Goal: Transaction & Acquisition: Purchase product/service

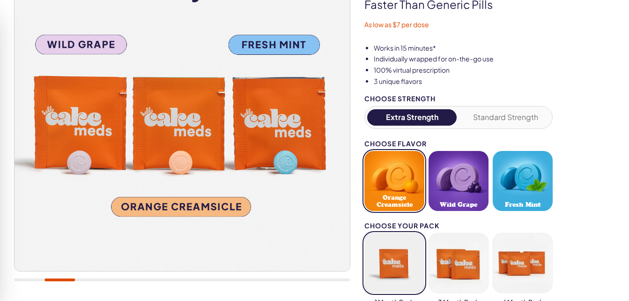
scroll to position [140, 0]
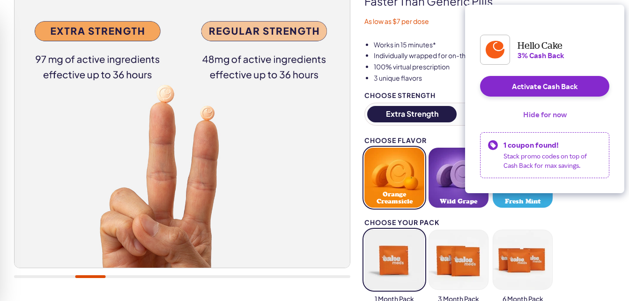
click at [544, 123] on button "Hide for now" at bounding box center [544, 114] width 59 height 21
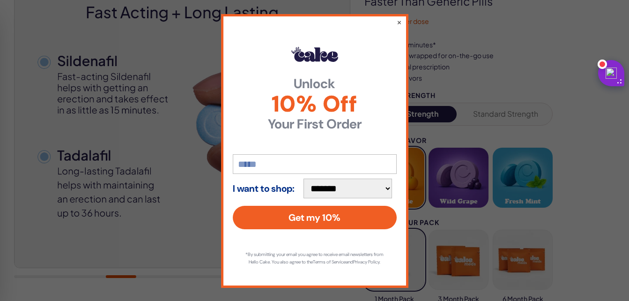
click at [392, 19] on div "**********" at bounding box center [314, 150] width 187 height 273
click at [396, 22] on button "×" at bounding box center [399, 21] width 6 height 11
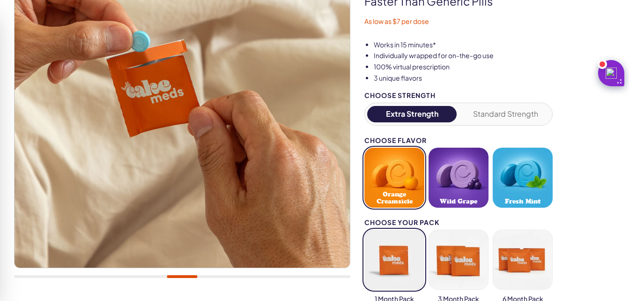
click at [533, 176] on button "Fresh Mint" at bounding box center [523, 177] width 60 height 60
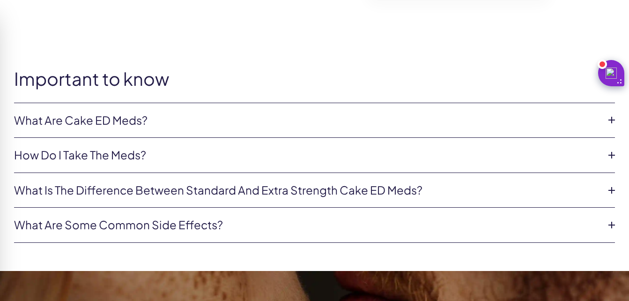
scroll to position [515, 0]
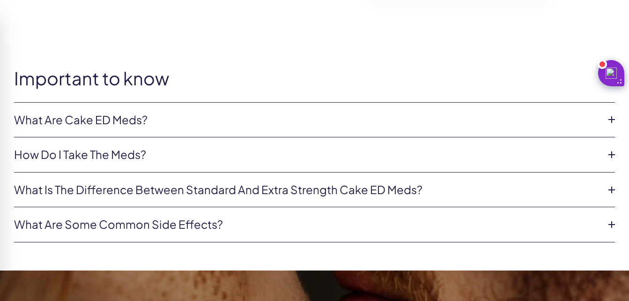
click at [609, 117] on icon at bounding box center [611, 119] width 14 height 14
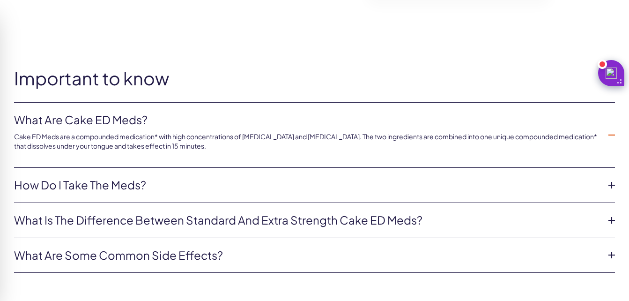
click at [612, 186] on icon at bounding box center [611, 185] width 14 height 14
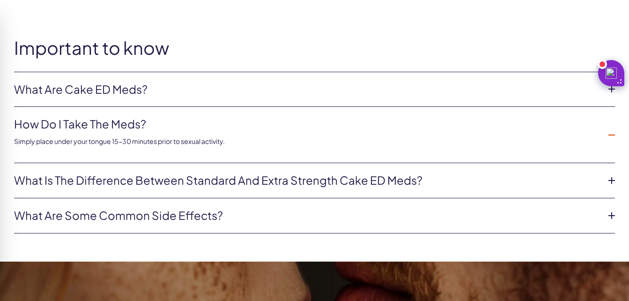
scroll to position [562, 0]
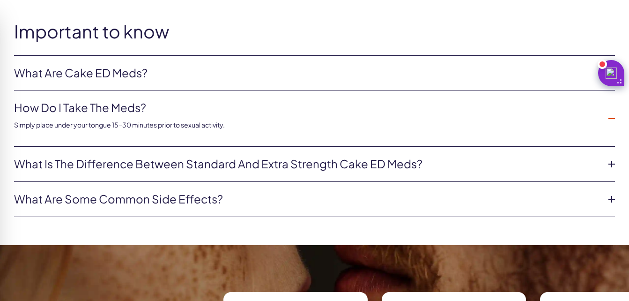
click at [617, 160] on icon at bounding box center [611, 164] width 14 height 14
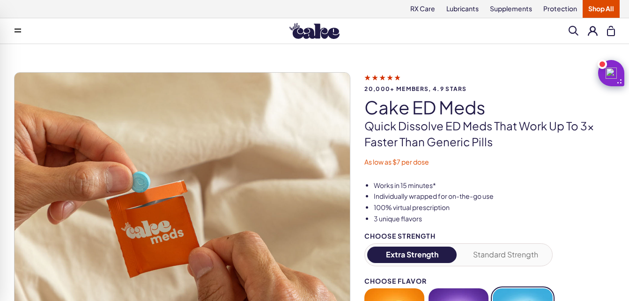
scroll to position [187, 0]
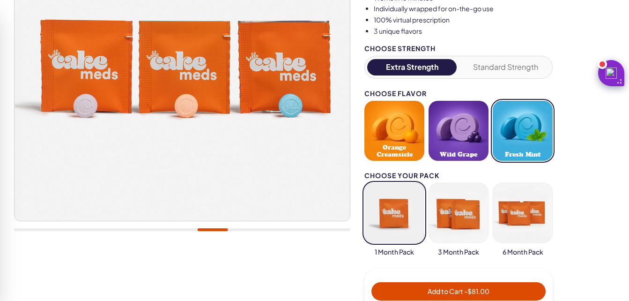
click at [499, 71] on button "Standard Strength" at bounding box center [505, 67] width 89 height 16
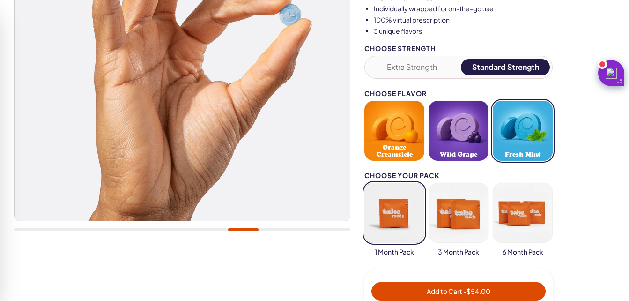
click at [419, 71] on button "Extra Strength" at bounding box center [411, 67] width 89 height 16
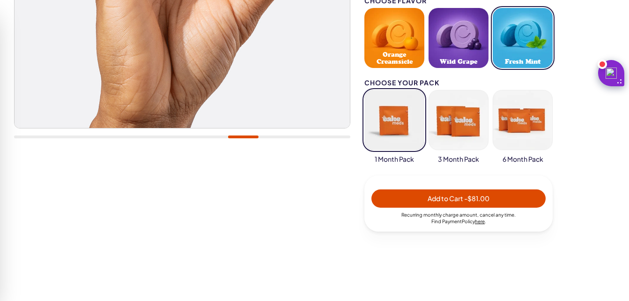
scroll to position [281, 0]
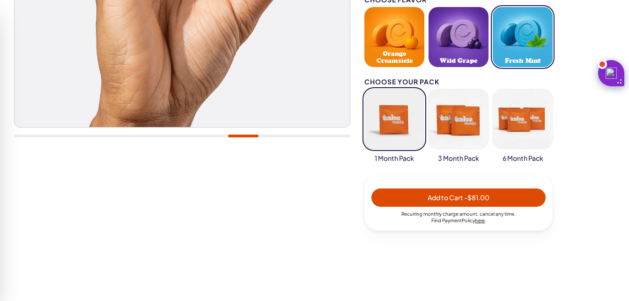
click at [391, 127] on button "button" at bounding box center [394, 119] width 60 height 60
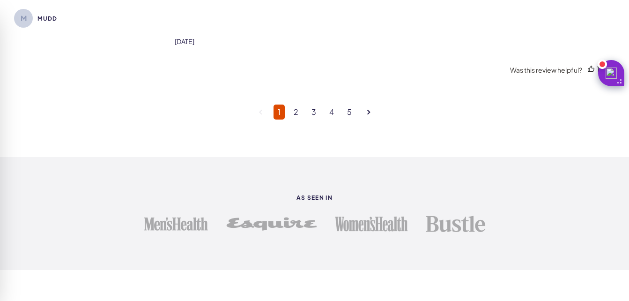
scroll to position [3558, 0]
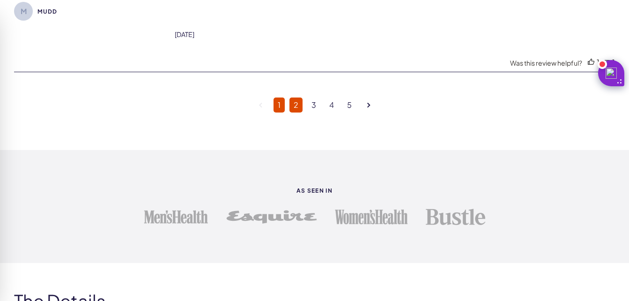
click at [299, 101] on link "2" at bounding box center [295, 104] width 13 height 15
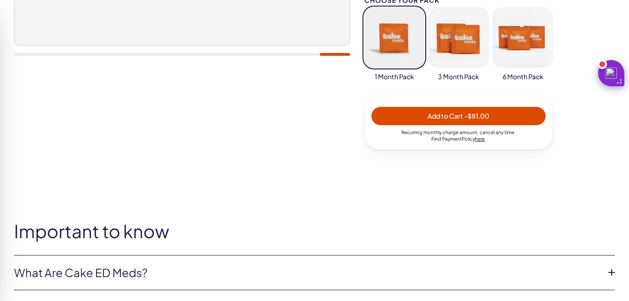
scroll to position [375, 0]
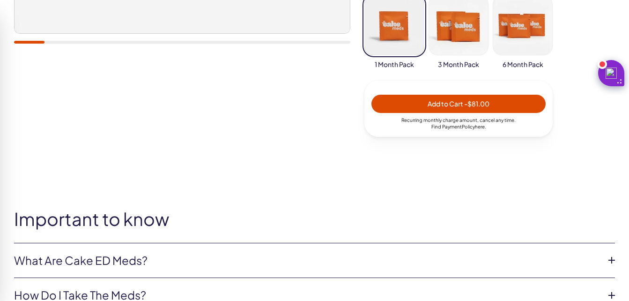
click at [481, 128] on link "here" at bounding box center [480, 127] width 10 height 6
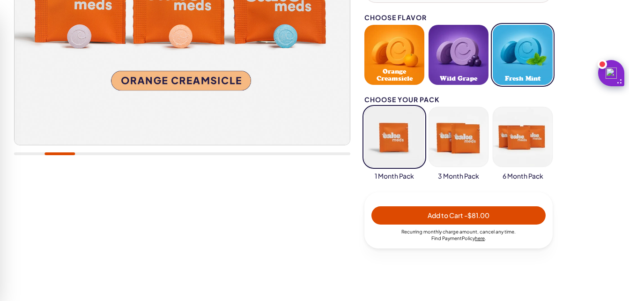
scroll to position [281, 0]
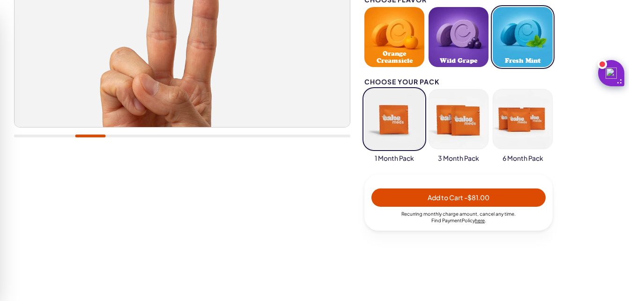
drag, startPoint x: 385, startPoint y: 121, endPoint x: 359, endPoint y: 153, distance: 41.9
click at [359, 153] on div "20,000+ members, 4.9 stars Cake ED Meds Quick dissolve ED Meds that work up to …" at bounding box center [314, 22] width 601 height 463
click at [398, 125] on button "button" at bounding box center [394, 119] width 60 height 60
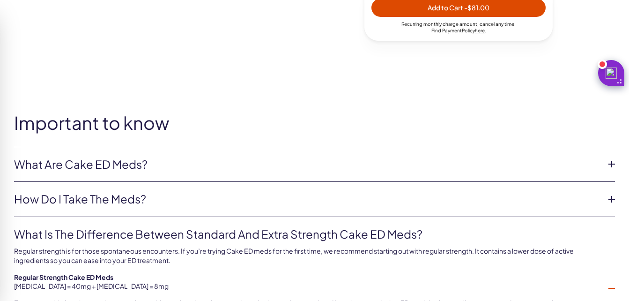
scroll to position [515, 0]
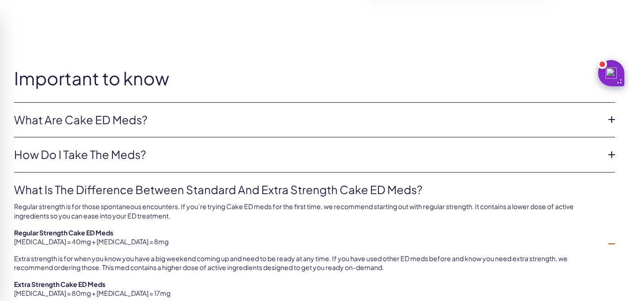
click at [611, 120] on icon at bounding box center [611, 119] width 14 height 14
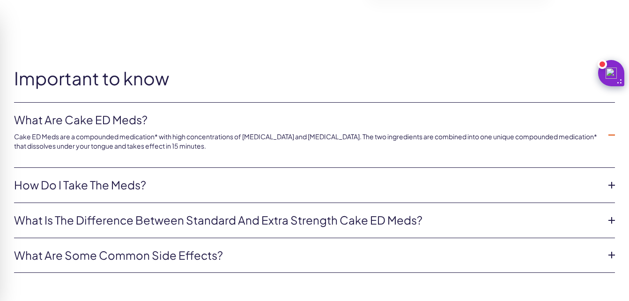
click at [613, 185] on icon at bounding box center [611, 185] width 14 height 14
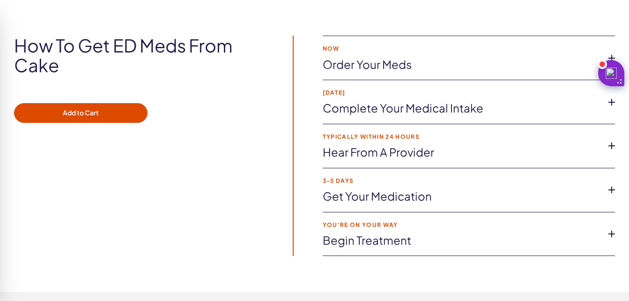
scroll to position [1732, 0]
click at [611, 55] on icon at bounding box center [611, 58] width 14 height 14
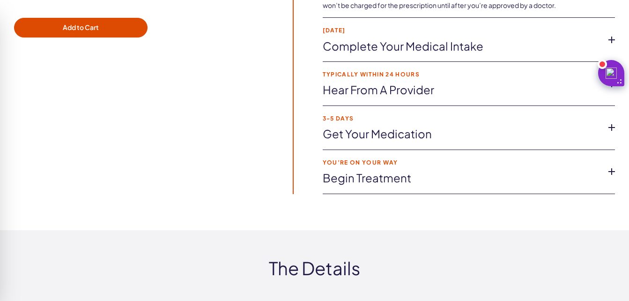
scroll to position [1826, 0]
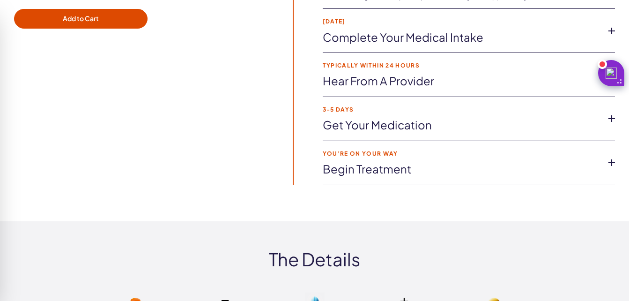
click at [617, 165] on icon at bounding box center [611, 162] width 14 height 14
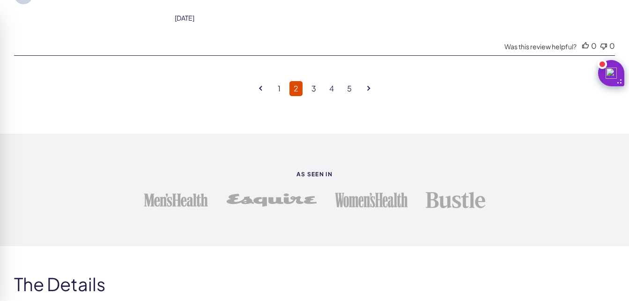
scroll to position [3746, 0]
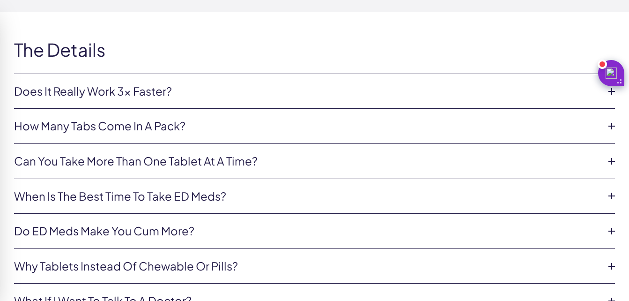
click at [614, 119] on icon at bounding box center [611, 126] width 14 height 14
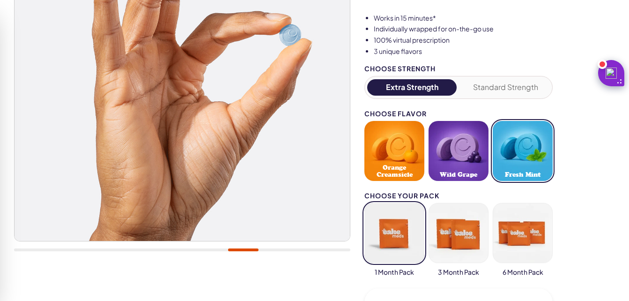
scroll to position [140, 0]
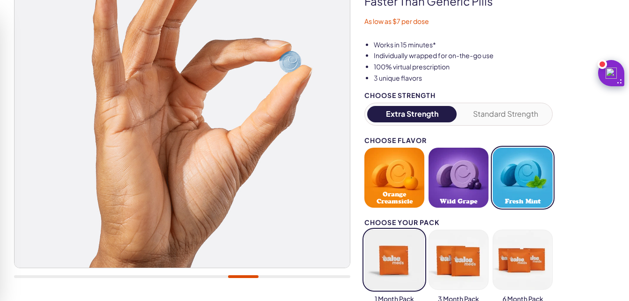
click at [496, 112] on button "Standard Strength" at bounding box center [505, 114] width 89 height 16
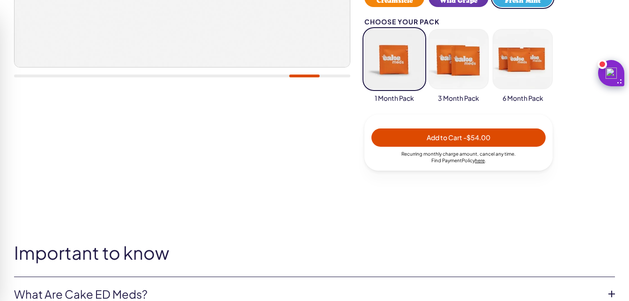
scroll to position [468, 0]
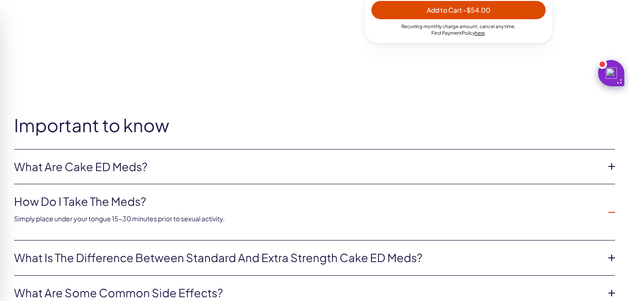
click at [610, 163] on icon at bounding box center [611, 166] width 14 height 14
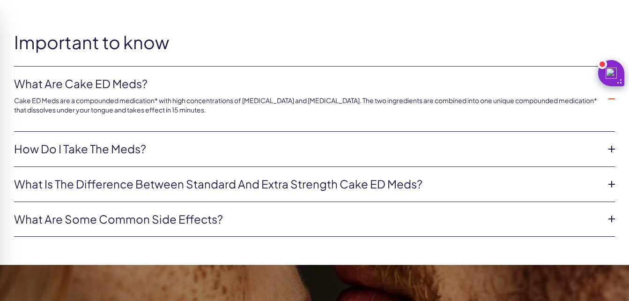
scroll to position [609, 0]
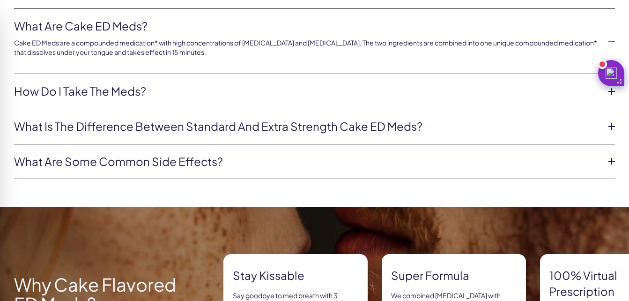
click at [612, 128] on icon at bounding box center [611, 126] width 14 height 14
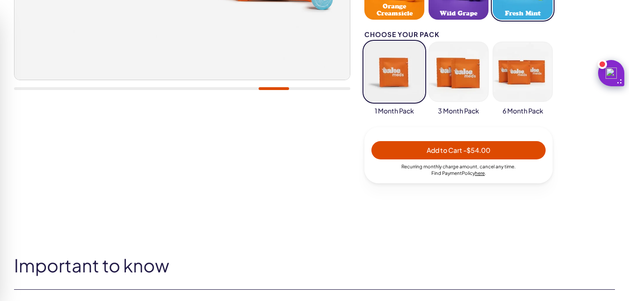
scroll to position [468, 0]
